Goal: Task Accomplishment & Management: Use online tool/utility

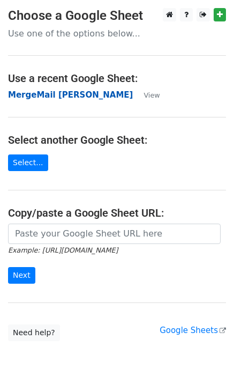
click at [35, 91] on strong "MergeMail [PERSON_NAME]" at bounding box center [70, 95] width 125 height 10
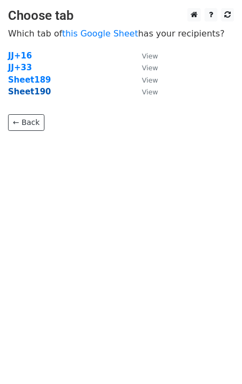
click at [30, 94] on strong "Sheet190" at bounding box center [29, 92] width 43 height 10
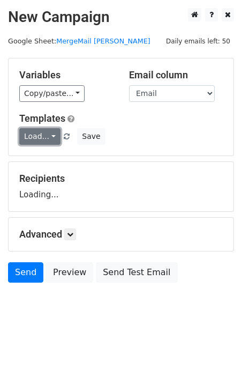
click at [35, 133] on link "Load..." at bounding box center [39, 136] width 41 height 17
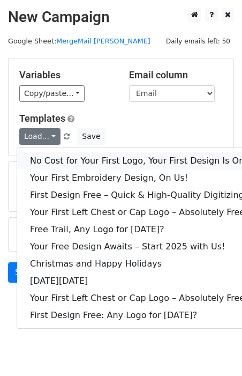
click at [57, 158] on link "No Cost for Your First Logo, Your First Design Is On Us!" at bounding box center [145, 160] width 257 height 17
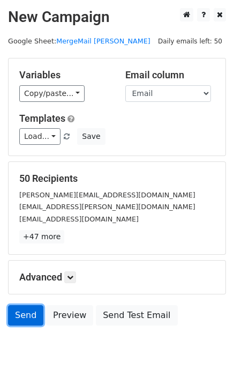
click at [17, 316] on link "Send" at bounding box center [25, 315] width 35 height 20
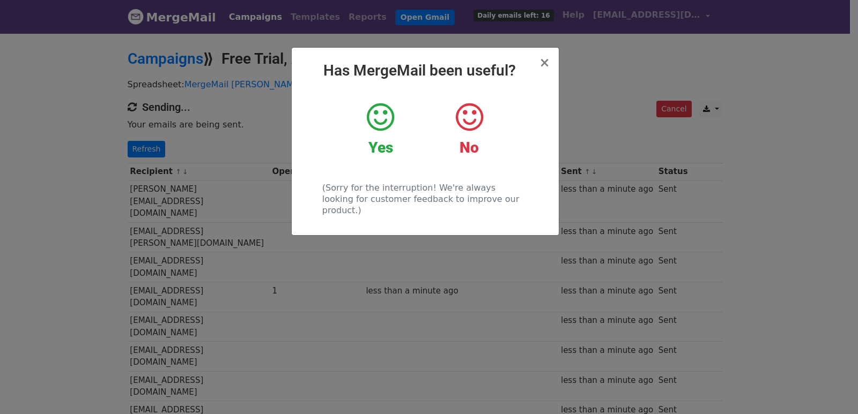
click at [273, 207] on div "× Has MergeMail been useful? Yes No (Sorry for the interruption! We're always l…" at bounding box center [429, 223] width 858 height 382
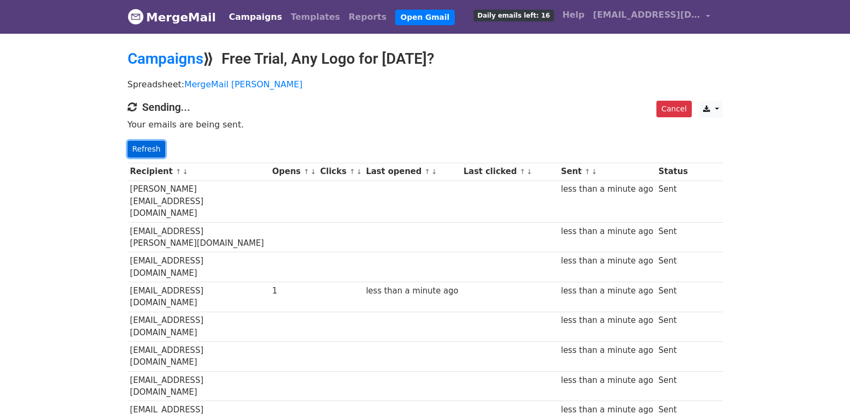
click at [148, 153] on link "Refresh" at bounding box center [147, 149] width 38 height 17
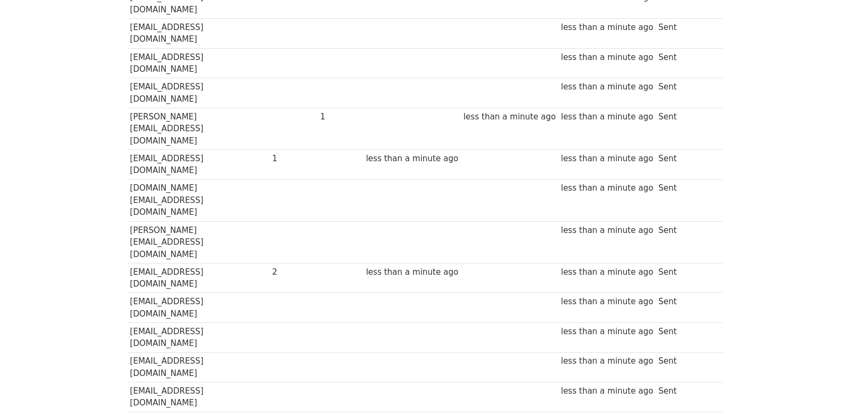
scroll to position [178, 0]
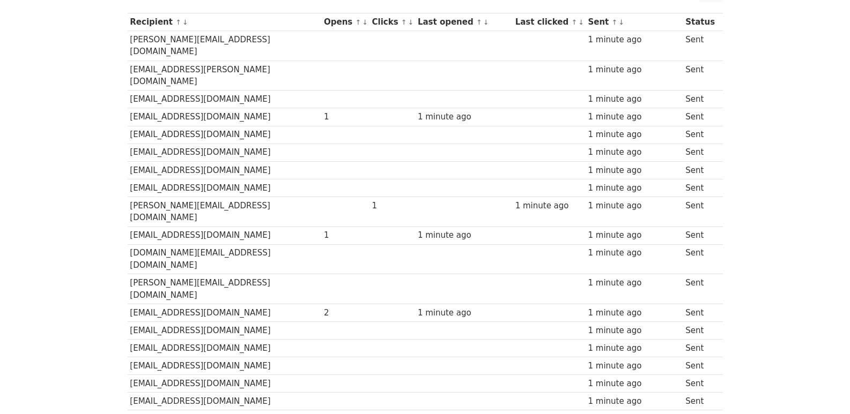
scroll to position [32, 0]
